Goal: Task Accomplishment & Management: Use online tool/utility

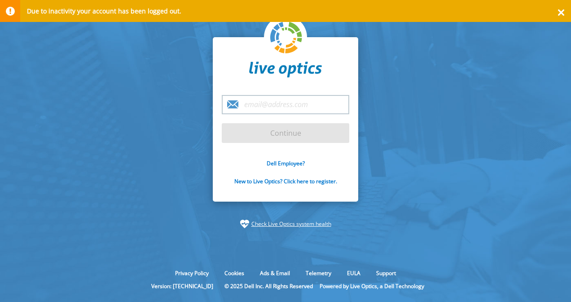
click at [279, 103] on input "email" at bounding box center [285, 104] width 127 height 19
type input "nelam@presidio.com"
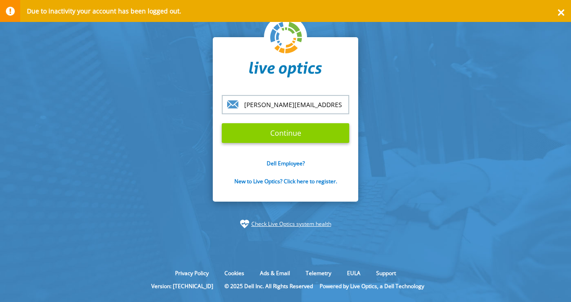
click at [280, 140] on input "Continue" at bounding box center [285, 133] width 127 height 20
click at [280, 136] on input "Continue" at bounding box center [285, 133] width 127 height 20
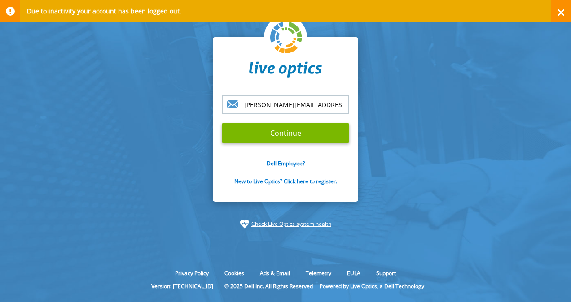
click at [560, 15] on div at bounding box center [561, 11] width 20 height 22
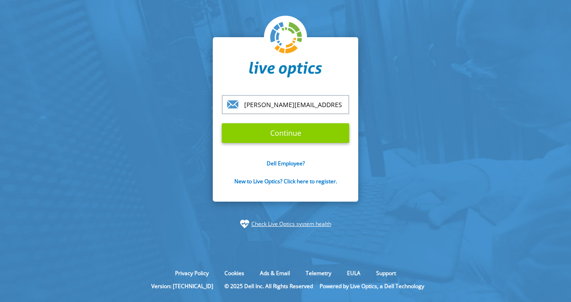
click at [284, 131] on input "Continue" at bounding box center [285, 133] width 127 height 20
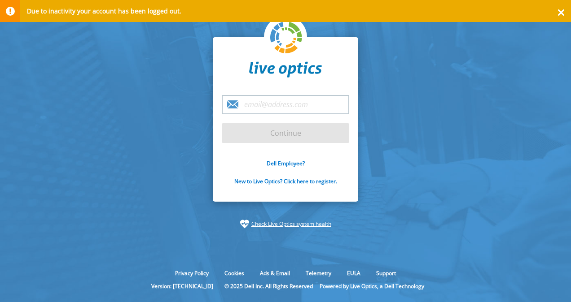
click at [280, 105] on input "email" at bounding box center [285, 104] width 127 height 19
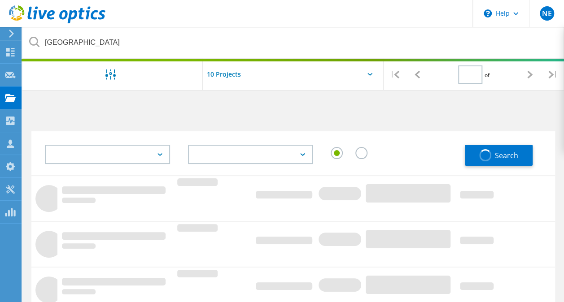
type input "1"
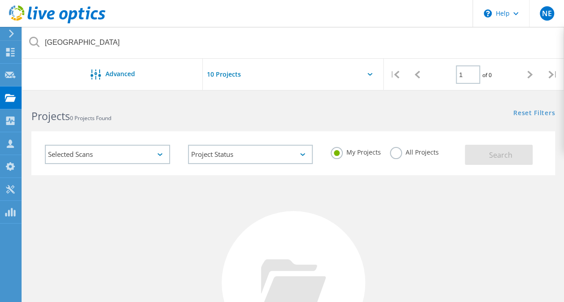
click at [393, 151] on label "All Projects" at bounding box center [414, 151] width 49 height 9
click at [0, 0] on input "All Projects" at bounding box center [0, 0] width 0 height 0
click at [481, 153] on button "Search" at bounding box center [499, 155] width 68 height 20
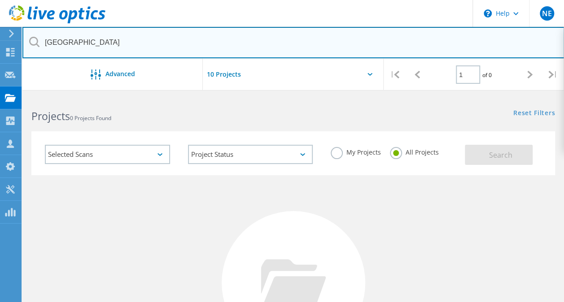
click at [216, 39] on input "[GEOGRAPHIC_DATA]" at bounding box center [293, 42] width 542 height 31
